Goal: Task Accomplishment & Management: Complete application form

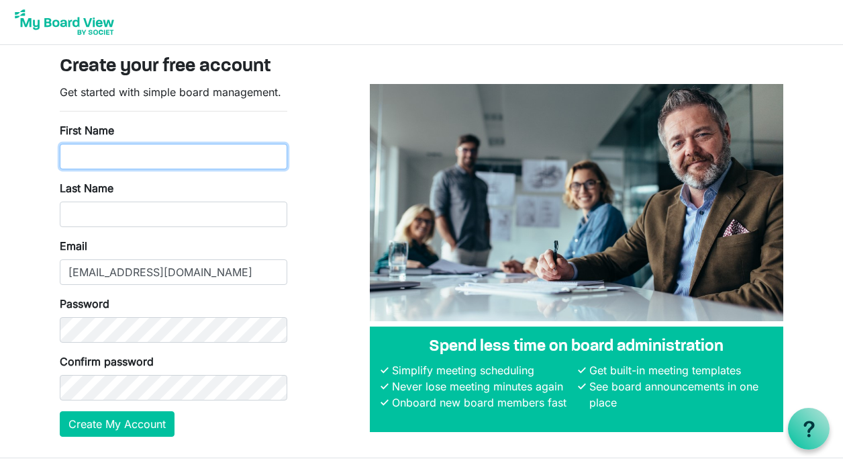
click at [137, 163] on input "First Name" at bounding box center [174, 157] width 228 height 26
type input "Neil"
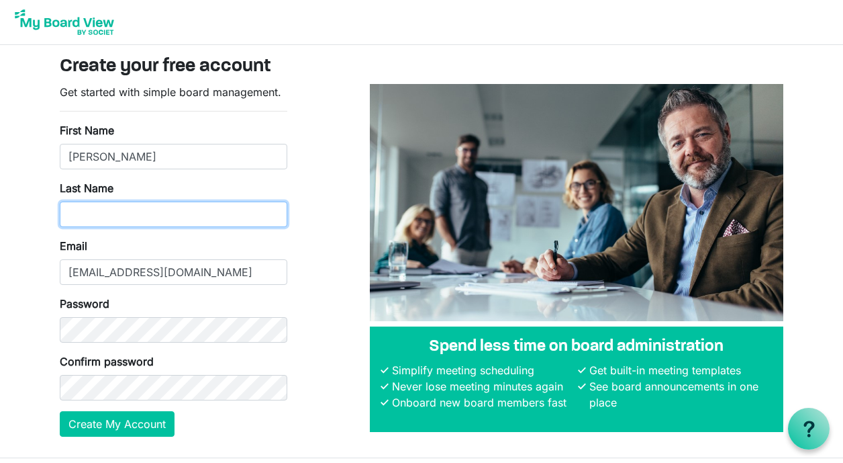
type input "Paterson"
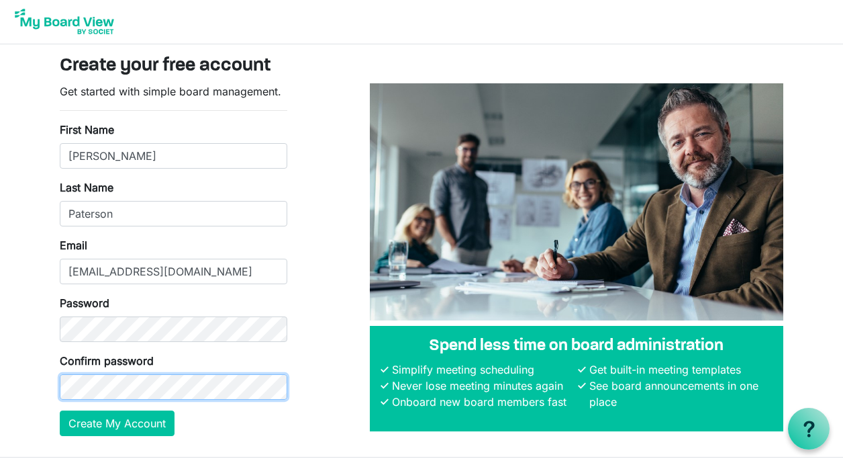
scroll to position [2, 0]
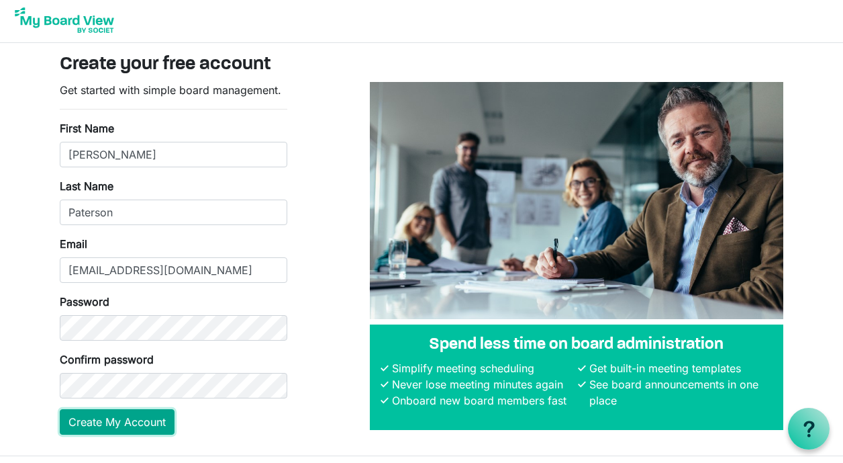
click at [94, 422] on button "Create My Account" at bounding box center [117, 422] width 115 height 26
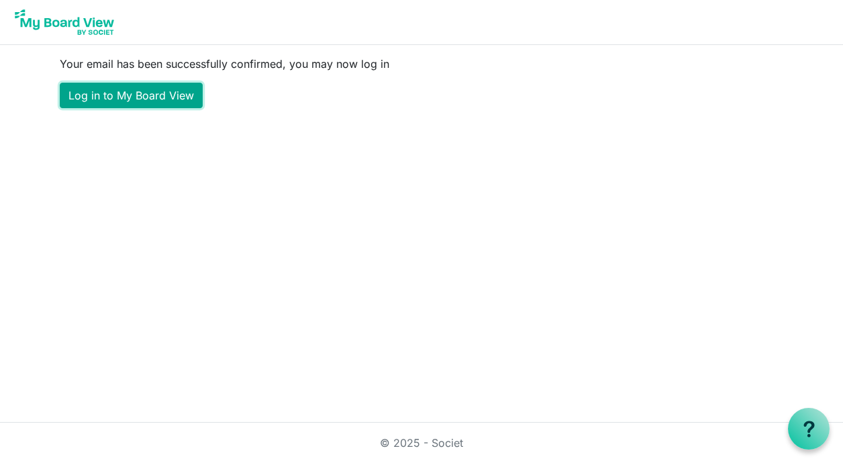
click at [122, 98] on link "Log in to My Board View" at bounding box center [131, 96] width 143 height 26
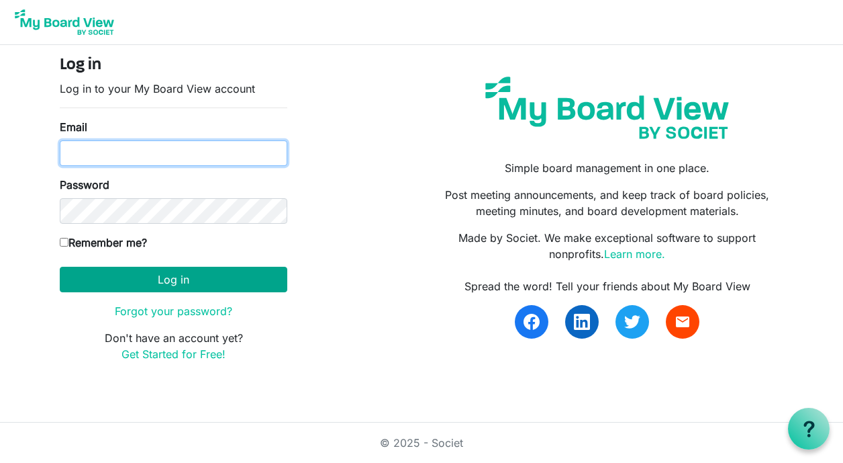
type input "[EMAIL_ADDRESS][DOMAIN_NAME]"
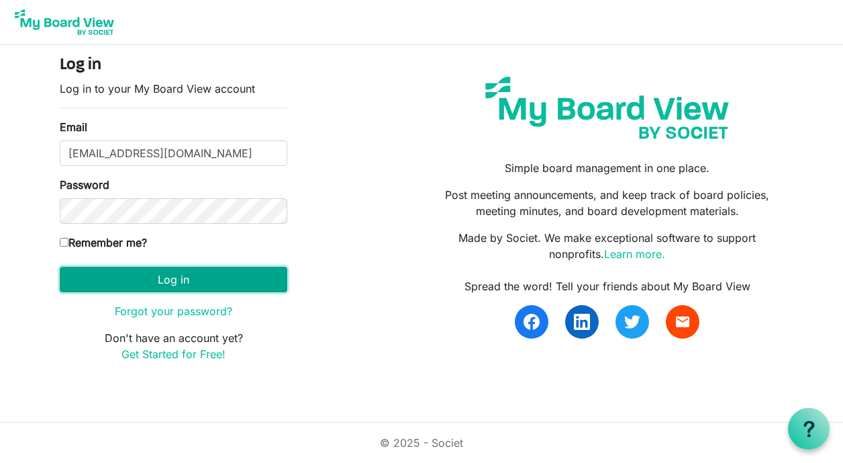
click at [134, 279] on button "Log in" at bounding box center [174, 280] width 228 height 26
